Goal: Transaction & Acquisition: Purchase product/service

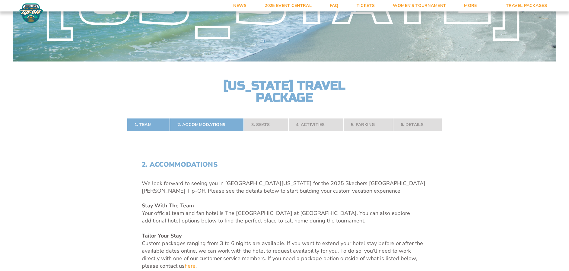
scroll to position [134, 0]
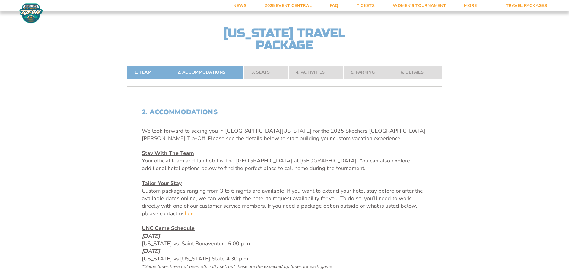
drag, startPoint x: 0, startPoint y: 0, endPoint x: 570, endPoint y: 36, distance: 571.1
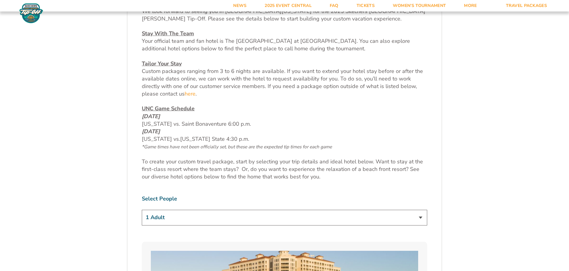
scroll to position [268, 0]
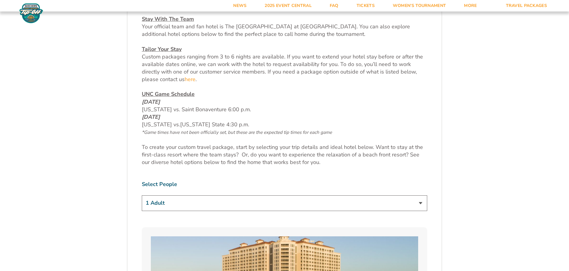
click at [420, 205] on select "1 Adult 2 Adults 3 Adults 4 Adults 2 Adults + 1 Child 2 Adults + 2 Children 2 A…" at bounding box center [284, 202] width 285 height 15
select select "2 Adults"
click at [142, 195] on select "1 Adult 2 Adults 3 Adults 4 Adults 2 Adults + 1 Child 2 Adults + 2 Children 2 A…" at bounding box center [284, 202] width 285 height 15
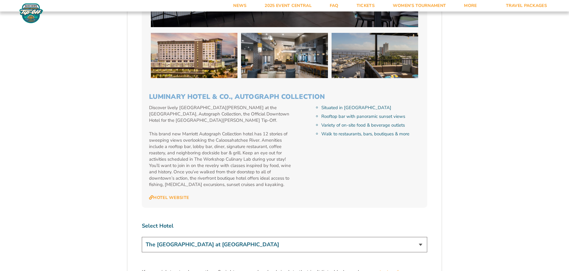
scroll to position [1678, 0]
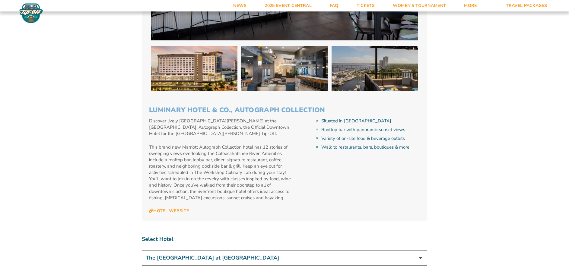
click at [419, 250] on select "The Westin Cape Coral Resort at Marina Village Margaritaville Beach Resort Pink…" at bounding box center [284, 257] width 285 height 15
select select "17487"
click at [142, 250] on select "The Westin Cape Coral Resort at Marina Village Margaritaville Beach Resort Pink…" at bounding box center [284, 257] width 285 height 15
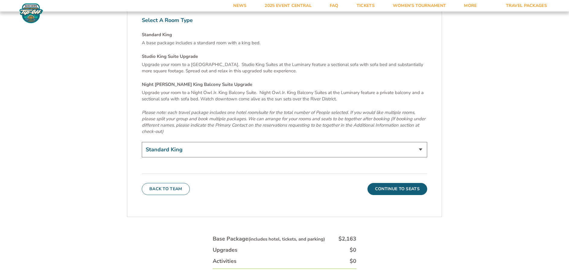
scroll to position [2138, 0]
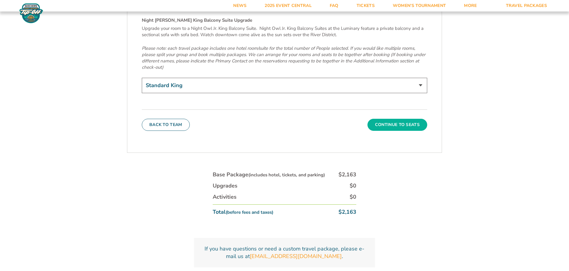
click at [392, 119] on button "Continue To Seats" at bounding box center [397, 125] width 60 height 12
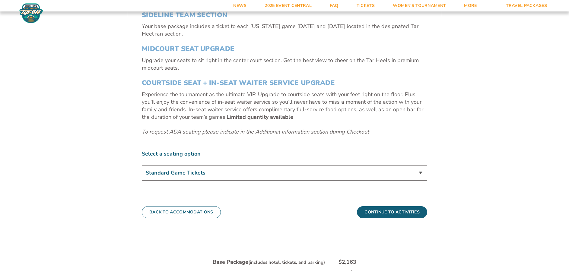
scroll to position [253, 0]
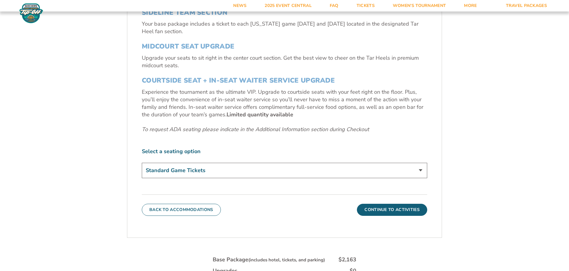
click at [420, 170] on select "Standard Game Tickets Midcourt Seat Upgrade (+$140 per person) Courtside Seat +…" at bounding box center [284, 170] width 285 height 15
select select "Midcourt Seat Upgrade"
click at [142, 163] on select "Standard Game Tickets Midcourt Seat Upgrade (+$140 per person) Courtside Seat +…" at bounding box center [284, 170] width 285 height 15
click at [400, 207] on button "Continue To Activities" at bounding box center [392, 210] width 70 height 12
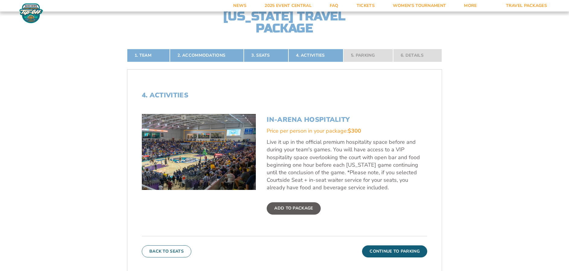
scroll to position [188, 0]
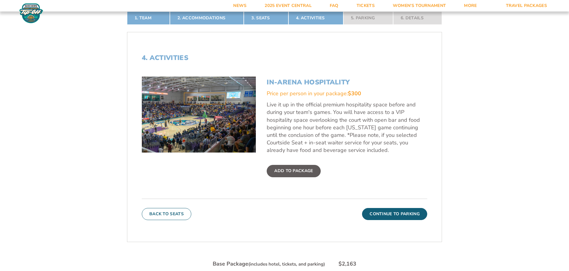
click at [198, 109] on img at bounding box center [199, 115] width 114 height 76
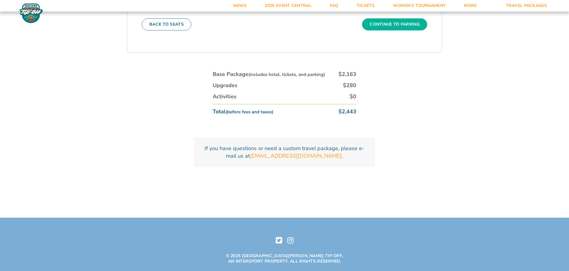
scroll to position [345, 0]
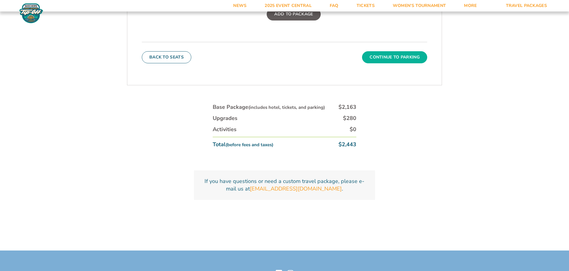
click at [394, 56] on button "Continue To Parking" at bounding box center [394, 57] width 65 height 12
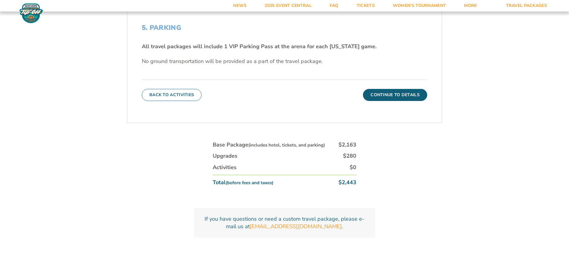
scroll to position [249, 0]
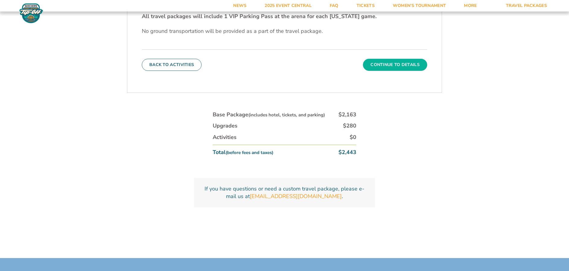
click at [396, 64] on button "Continue To Details" at bounding box center [395, 65] width 64 height 12
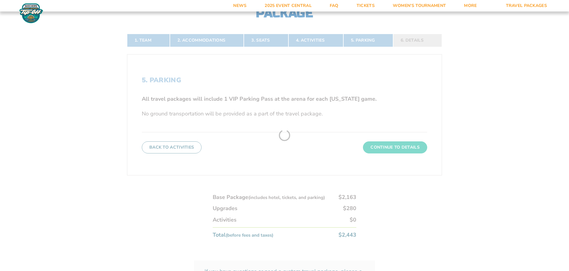
scroll to position [128, 0]
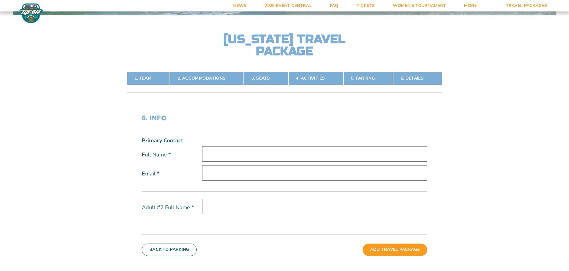
click at [233, 149] on input "text" at bounding box center [314, 153] width 225 height 15
type input "Mickey Baity"
type input "[EMAIL_ADDRESS][DOMAIN_NAME]"
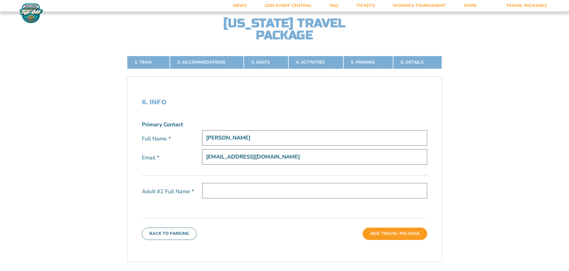
scroll to position [158, 0]
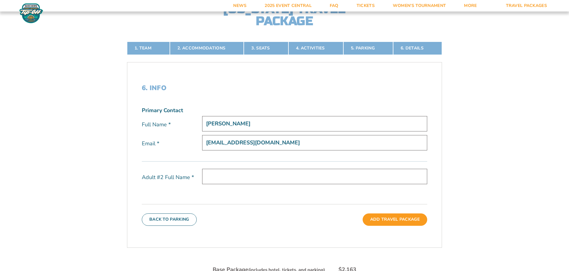
click at [212, 174] on input "text" at bounding box center [314, 176] width 225 height 15
type input "p"
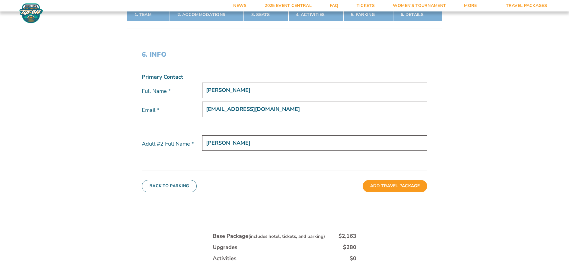
scroll to position [219, 0]
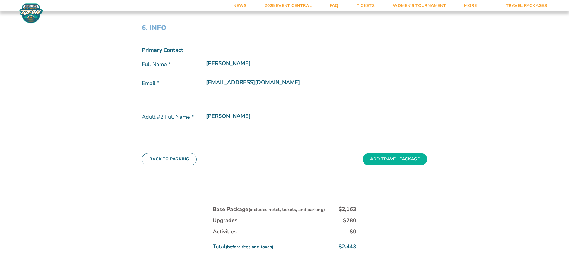
type input "Pamela Baity"
click at [399, 156] on button "Add Travel Package" at bounding box center [394, 159] width 65 height 12
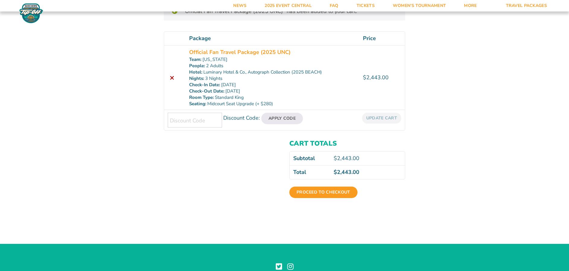
scroll to position [90, 0]
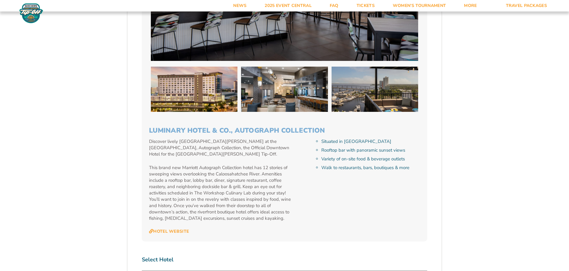
scroll to position [1719, 0]
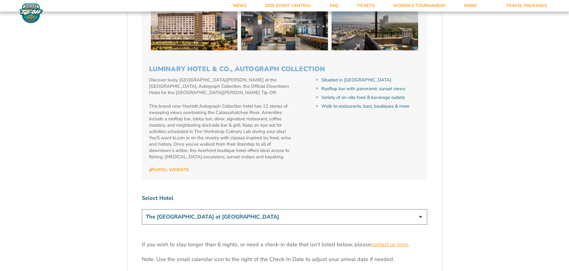
click at [394, 241] on link "contact us here" at bounding box center [389, 245] width 37 height 8
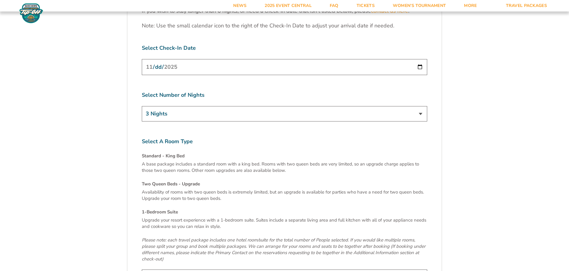
scroll to position [1915, 0]
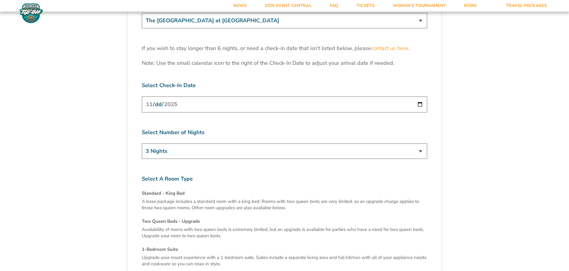
click at [188, 97] on input "[DATE]" at bounding box center [284, 105] width 285 height 16
click at [419, 97] on input "[DATE]" at bounding box center [284, 105] width 285 height 16
type input "2025-11-25"
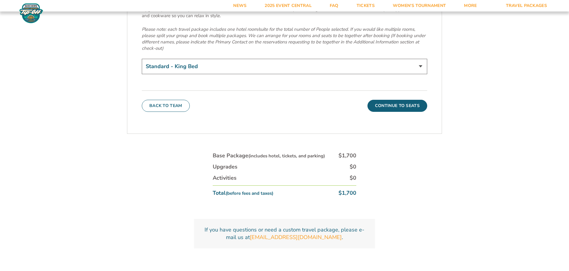
scroll to position [2184, 0]
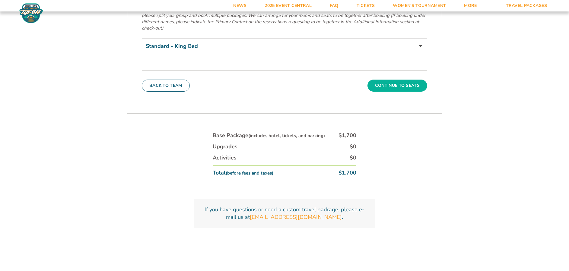
click at [402, 80] on button "Continue To Seats" at bounding box center [397, 86] width 60 height 12
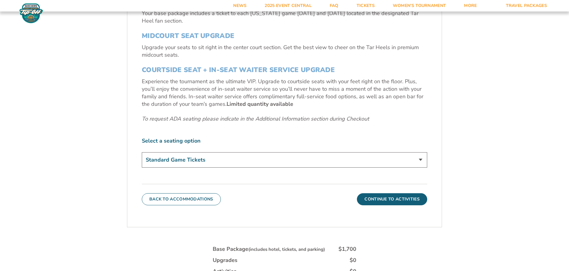
scroll to position [269, 0]
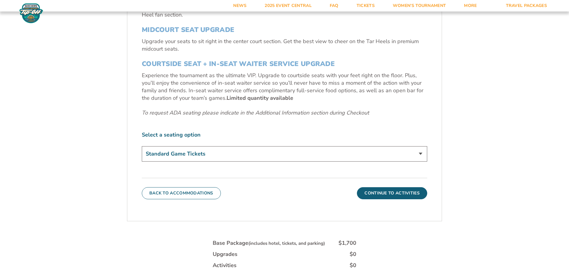
click at [420, 153] on select "Standard Game Tickets Midcourt Seat Upgrade (+$140 per person) Courtside Seat +…" at bounding box center [284, 153] width 285 height 15
select select "Midcourt Seat Upgrade"
click at [142, 146] on select "Standard Game Tickets Midcourt Seat Upgrade (+$140 per person) Courtside Seat +…" at bounding box center [284, 153] width 285 height 15
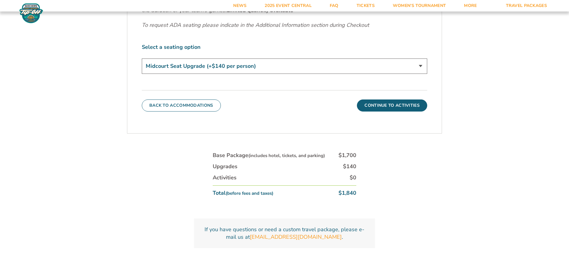
scroll to position [355, 0]
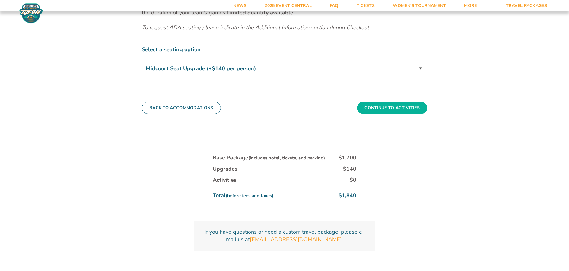
click at [395, 105] on button "Continue To Activities" at bounding box center [392, 108] width 70 height 12
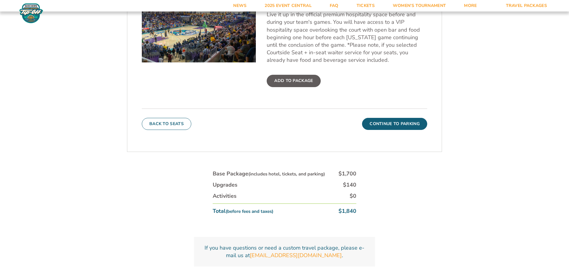
scroll to position [302, 0]
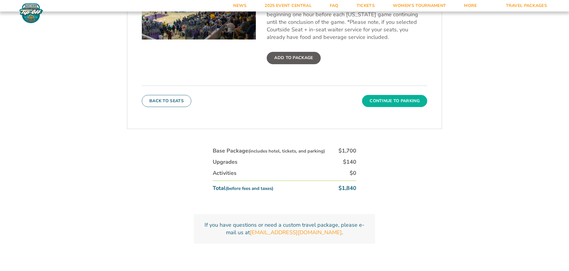
click at [407, 103] on button "Continue To Parking" at bounding box center [394, 101] width 65 height 12
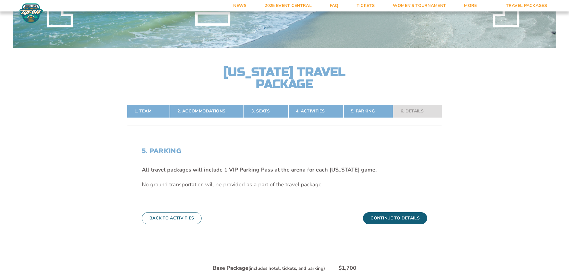
scroll to position [33, 0]
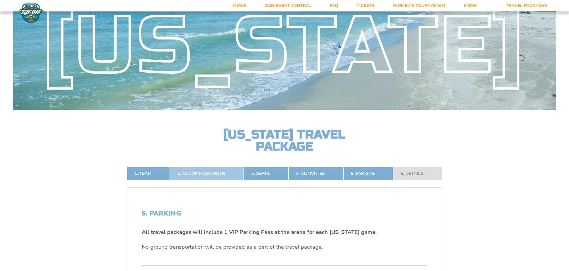
click at [192, 172] on link "2. Accommodations" at bounding box center [207, 173] width 74 height 13
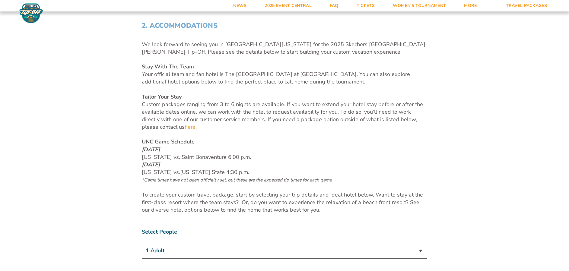
scroll to position [309, 0]
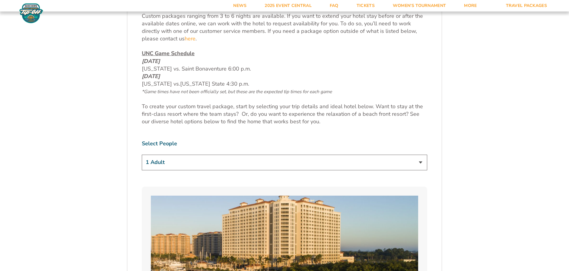
click at [420, 161] on select "1 Adult 2 Adults 3 Adults 4 Adults 2 Adults + 1 Child 2 Adults + 2 Children 2 A…" at bounding box center [284, 162] width 285 height 15
select select "2 Adults"
click at [142, 155] on select "1 Adult 2 Adults 3 Adults 4 Adults 2 Adults + 1 Child 2 Adults + 2 Children 2 A…" at bounding box center [284, 162] width 285 height 15
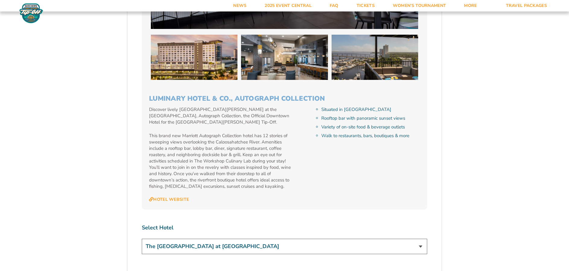
scroll to position [1692, 0]
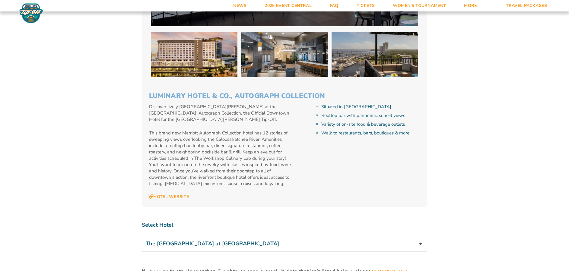
click at [423, 236] on select "The Westin Cape Coral Resort at Marina Village Margaritaville Beach Resort Pink…" at bounding box center [284, 243] width 285 height 15
select select "17487"
click at [142, 236] on select "The Westin Cape Coral Resort at Marina Village Margaritaville Beach Resort Pink…" at bounding box center [284, 243] width 285 height 15
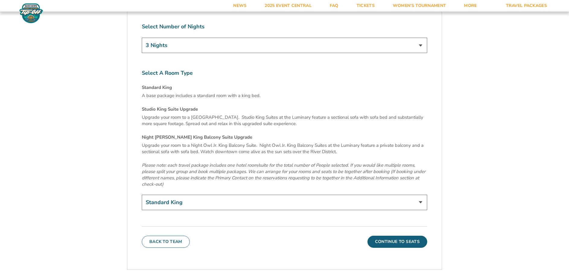
scroll to position [2036, 0]
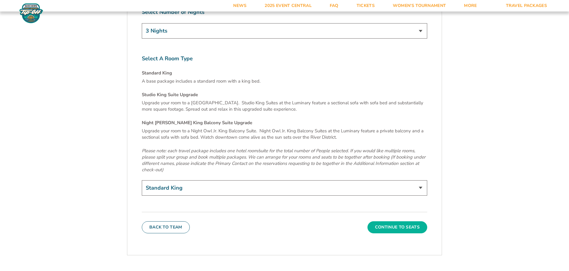
click at [403, 221] on button "Continue To Seats" at bounding box center [397, 227] width 60 height 12
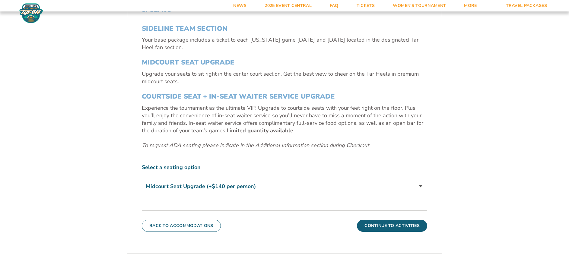
scroll to position [247, 0]
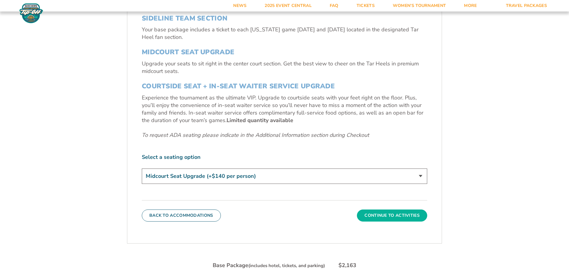
click at [389, 216] on button "Continue To Activities" at bounding box center [392, 216] width 70 height 12
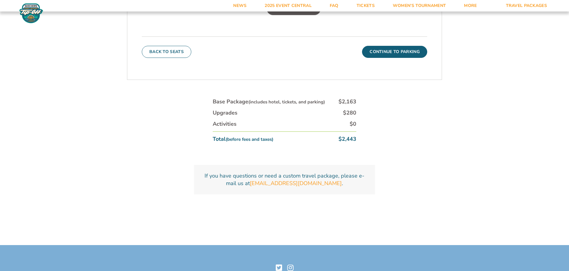
scroll to position [361, 0]
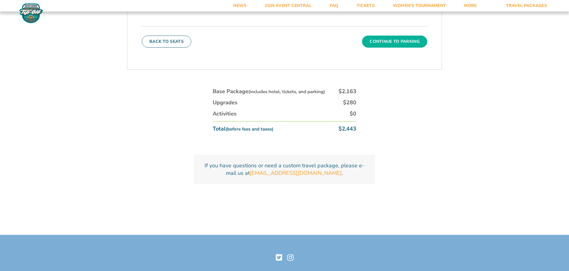
click at [396, 44] on button "Continue To Parking" at bounding box center [394, 42] width 65 height 12
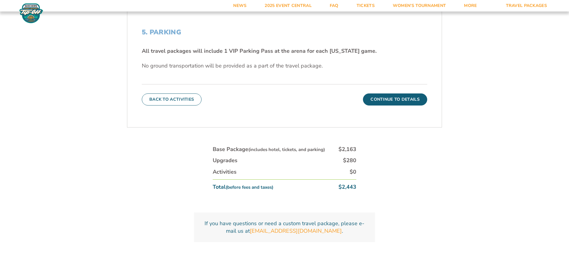
scroll to position [215, 0]
click at [403, 99] on button "Continue To Details" at bounding box center [395, 99] width 64 height 12
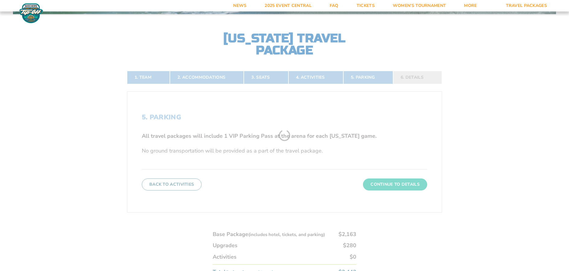
scroll to position [128, 0]
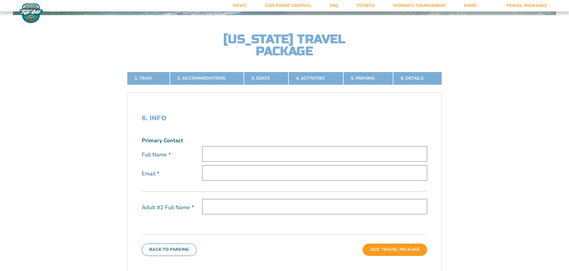
click at [233, 152] on input "text" at bounding box center [314, 153] width 225 height 15
type input "Mickey Baity"
type input "[EMAIL_ADDRESS][DOMAIN_NAME]"
click at [227, 206] on input "text" at bounding box center [314, 206] width 225 height 15
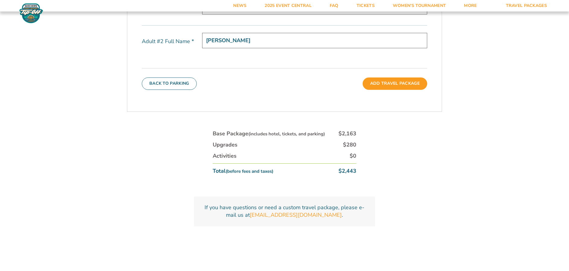
scroll to position [261, 0]
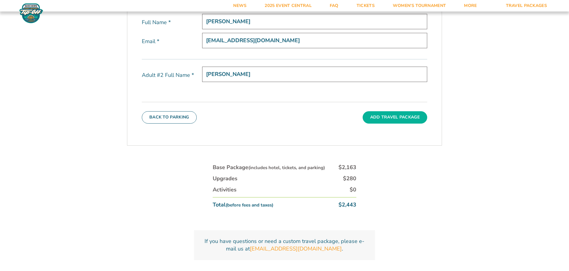
type input "Pamela Baity"
click at [393, 115] on button "Add Travel Package" at bounding box center [394, 117] width 65 height 12
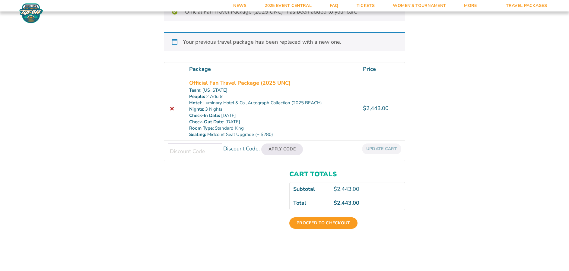
scroll to position [90, 0]
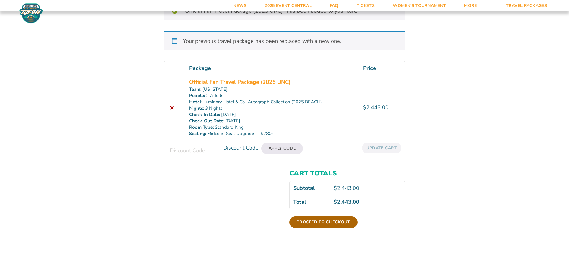
click at [332, 221] on link "Proceed to checkout" at bounding box center [323, 222] width 68 height 11
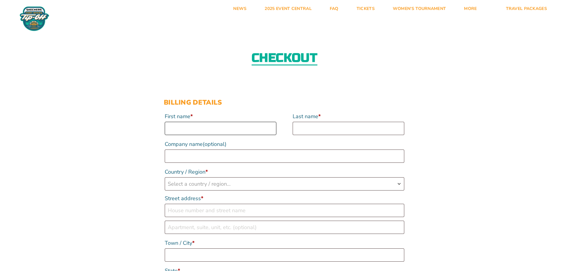
click at [239, 127] on input "First name *" at bounding box center [221, 128] width 112 height 13
click at [226, 128] on input "First name *" at bounding box center [221, 128] width 112 height 13
type input "Mickey"
type input "[PERSON_NAME]"
select select "US"
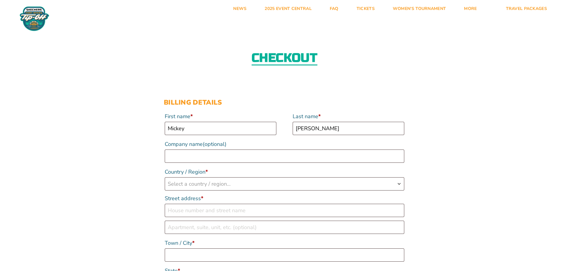
type input "1707 [PERSON_NAME] ST"
type input "[GEOGRAPHIC_DATA]"
type input "32034"
type input "19045566136"
type input "[EMAIL_ADDRESS][DOMAIN_NAME]"
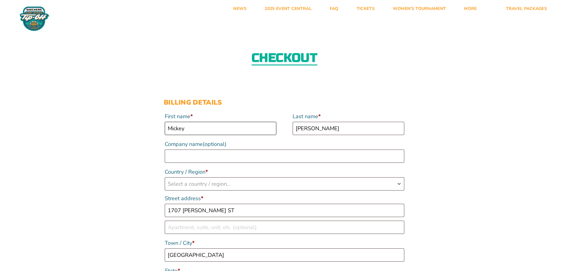
select select "US"
click at [190, 156] on input "Company name (optional)" at bounding box center [284, 156] width 239 height 13
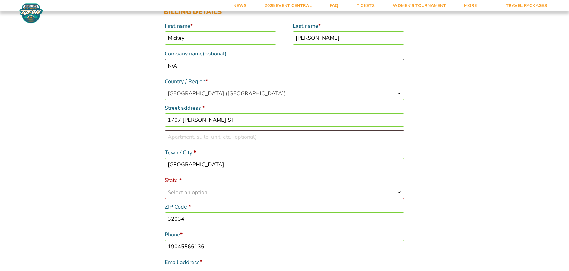
type input "N/A"
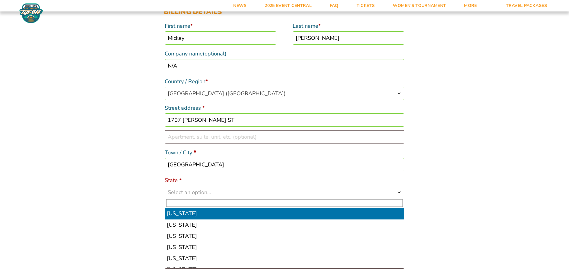
click at [399, 191] on b "State" at bounding box center [399, 192] width 5 height 5
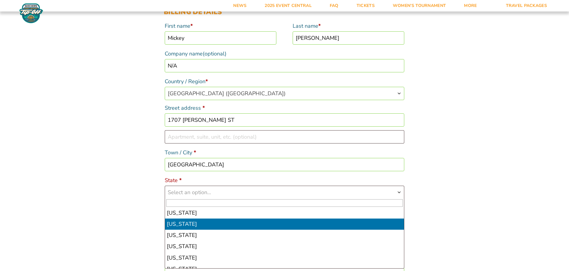
select select "FL"
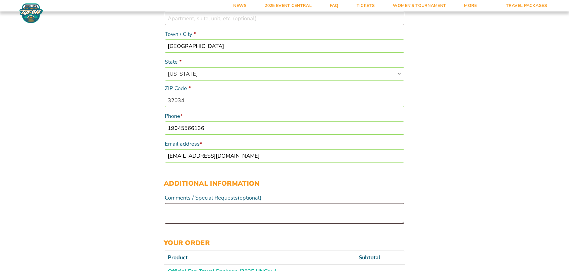
scroll to position [241, 0]
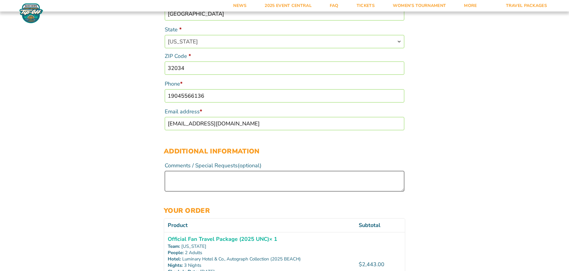
click at [209, 178] on textarea "Comments / Special Requests (optional)" at bounding box center [284, 181] width 239 height 21
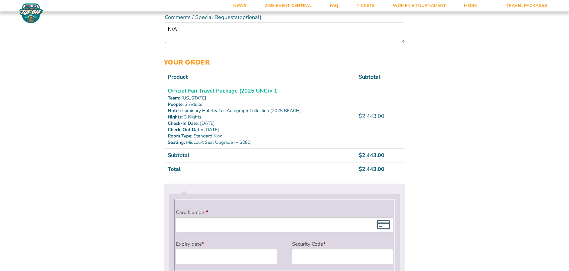
scroll to position [422, 0]
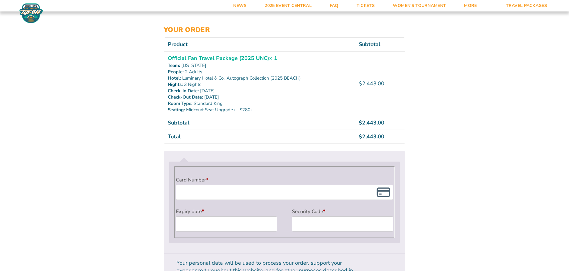
type textarea "N/A"
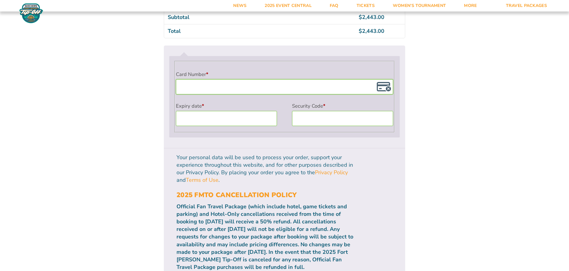
scroll to position [603, 0]
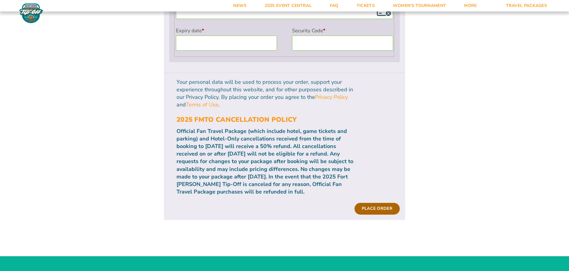
click at [378, 203] on button "Place order" at bounding box center [376, 208] width 45 height 11
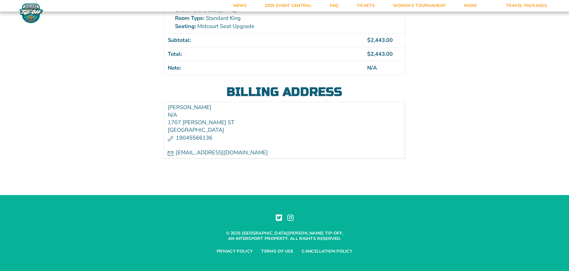
scroll to position [232, 0]
